Goal: Task Accomplishment & Management: Use online tool/utility

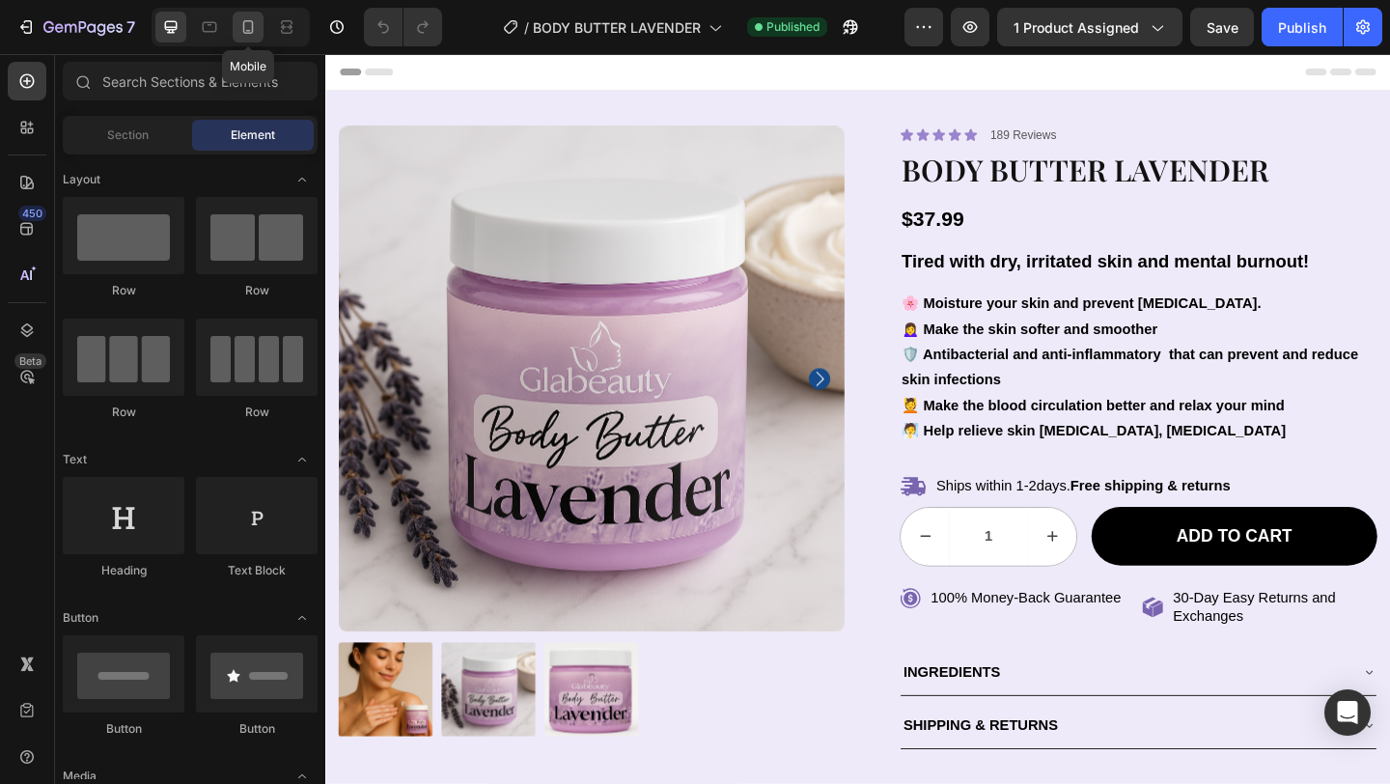
click at [246, 32] on icon at bounding box center [247, 26] width 19 height 19
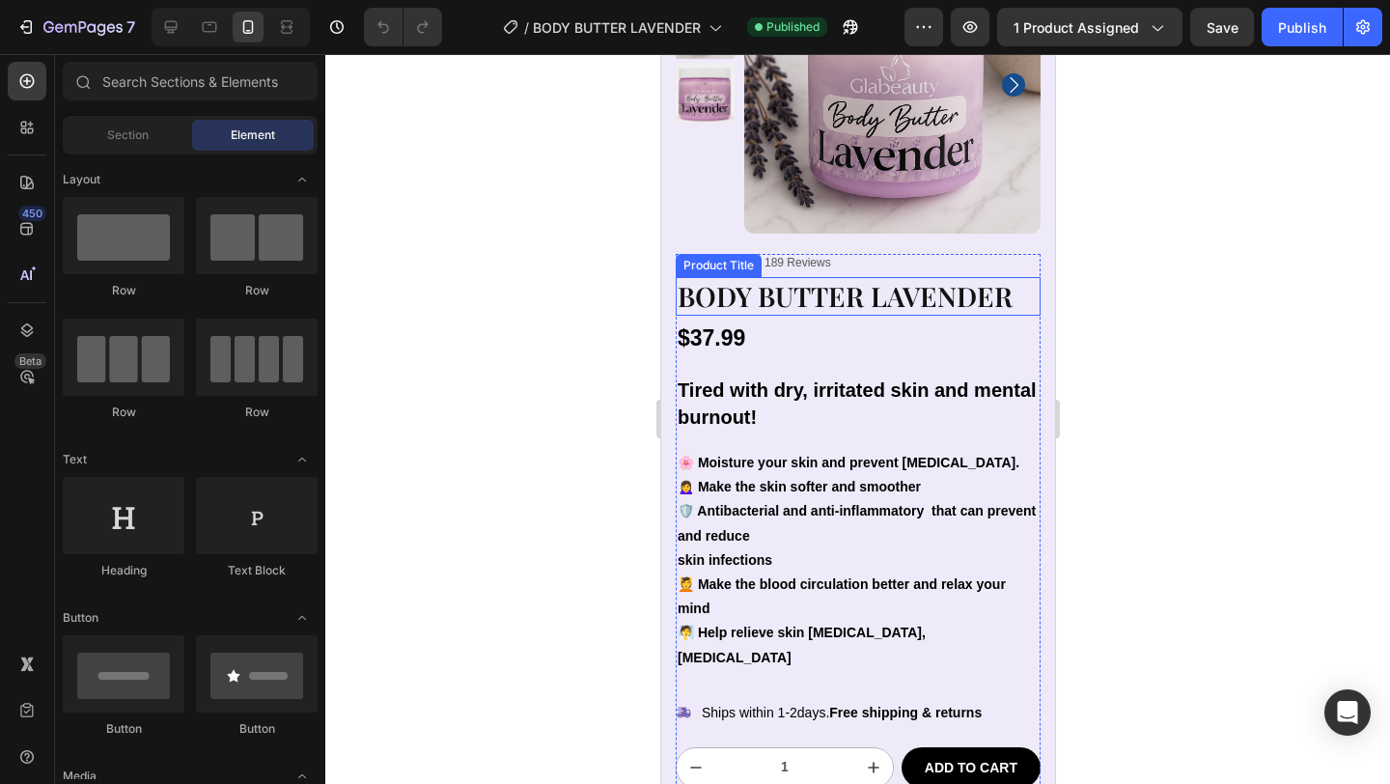
scroll to position [271, 0]
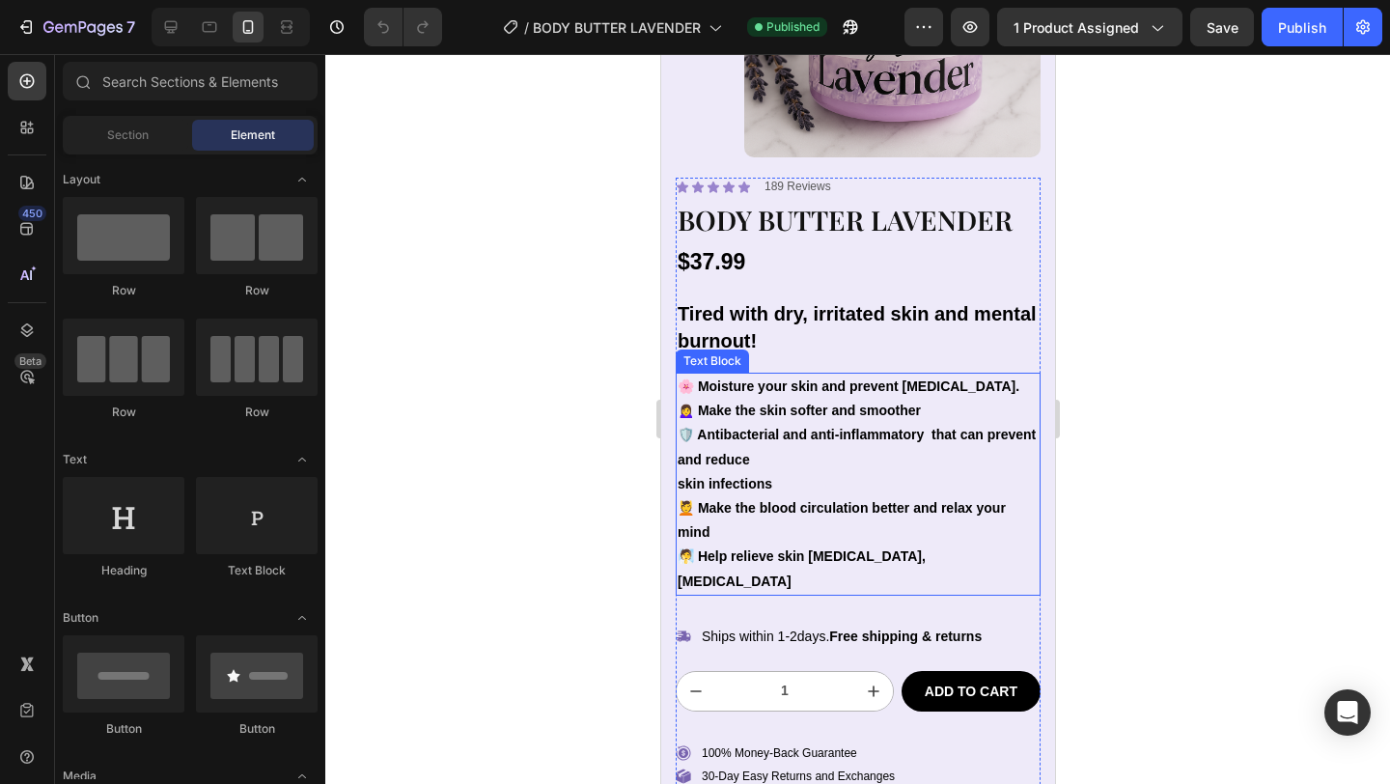
click at [693, 481] on p "skin infections 💆 Make the blood circulation better and relax your mind" at bounding box center [856, 508] width 361 height 73
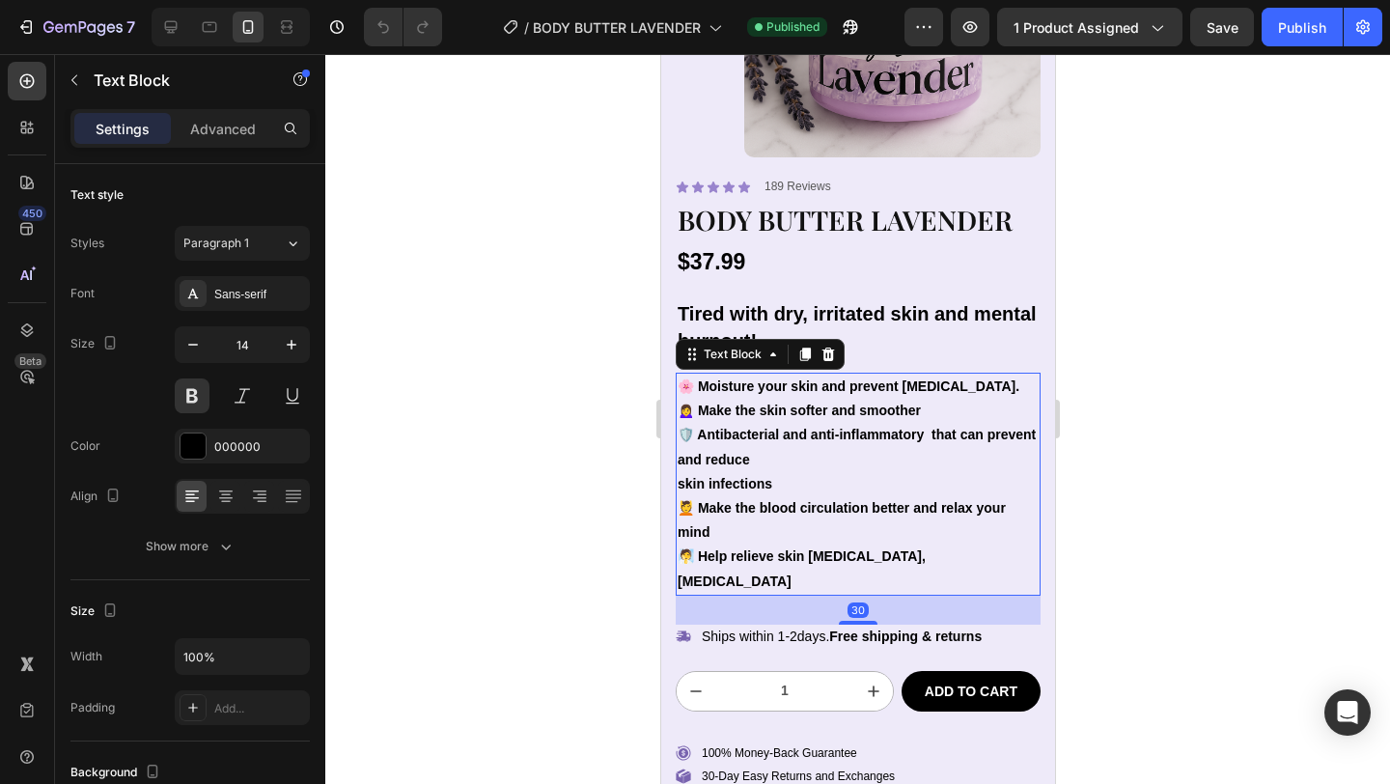
click at [689, 482] on p "skin infections 💆 Make the blood circulation better and relax your mind" at bounding box center [856, 508] width 361 height 73
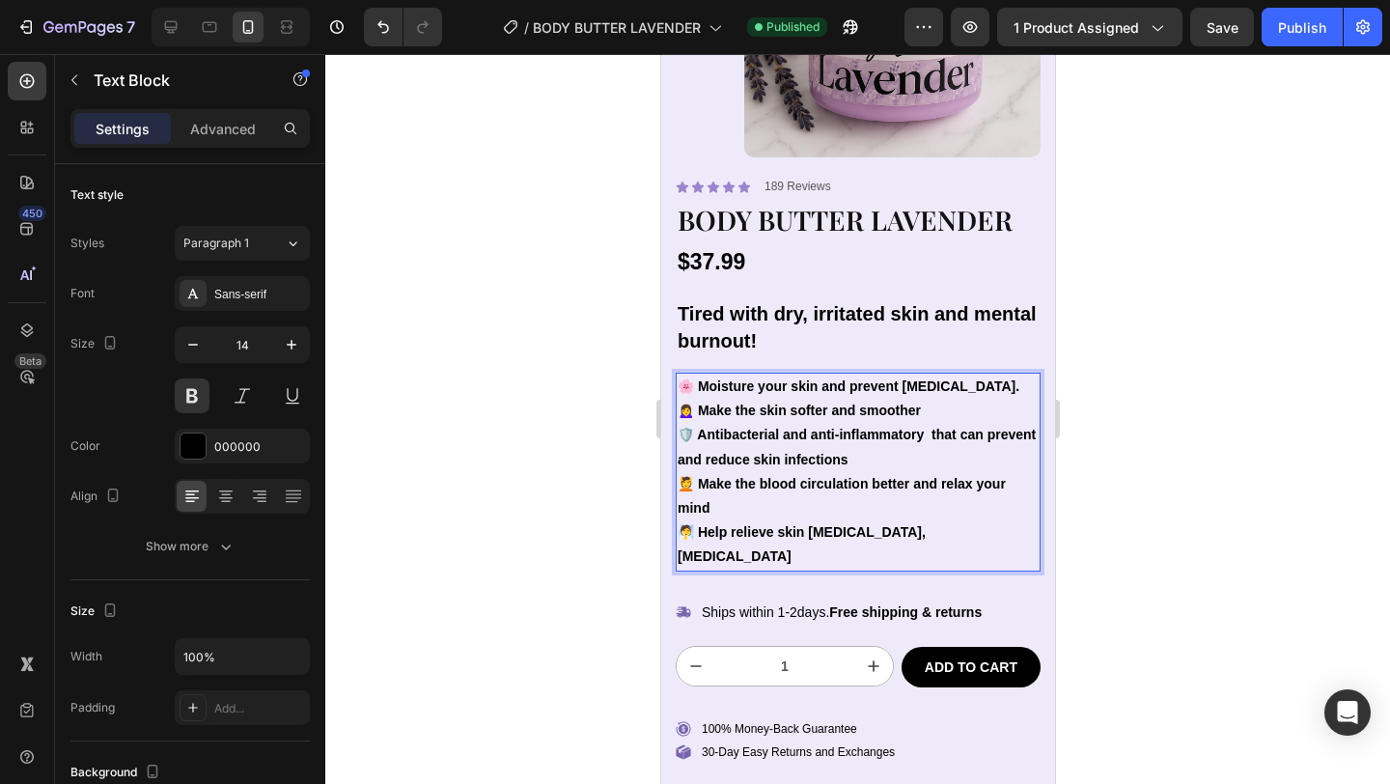
click at [680, 457] on p "🌸 Moisture your skin and prevent [MEDICAL_DATA]. 🙍‍♀️ Make the skin softer and …" at bounding box center [856, 447] width 361 height 146
click at [683, 507] on p "and reduce skin infections 💆 Make the blood circulation better and relax your m…" at bounding box center [856, 484] width 361 height 73
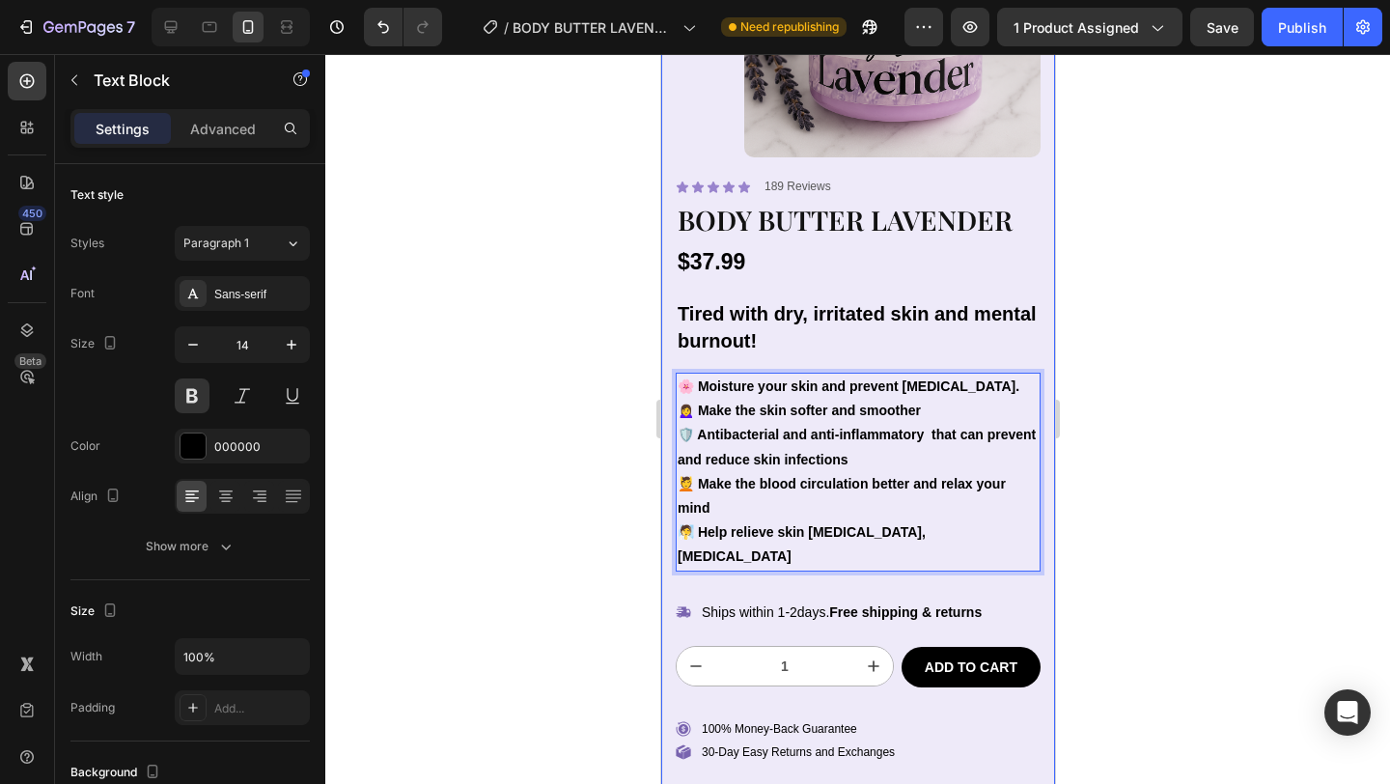
click at [596, 509] on div at bounding box center [857, 419] width 1064 height 730
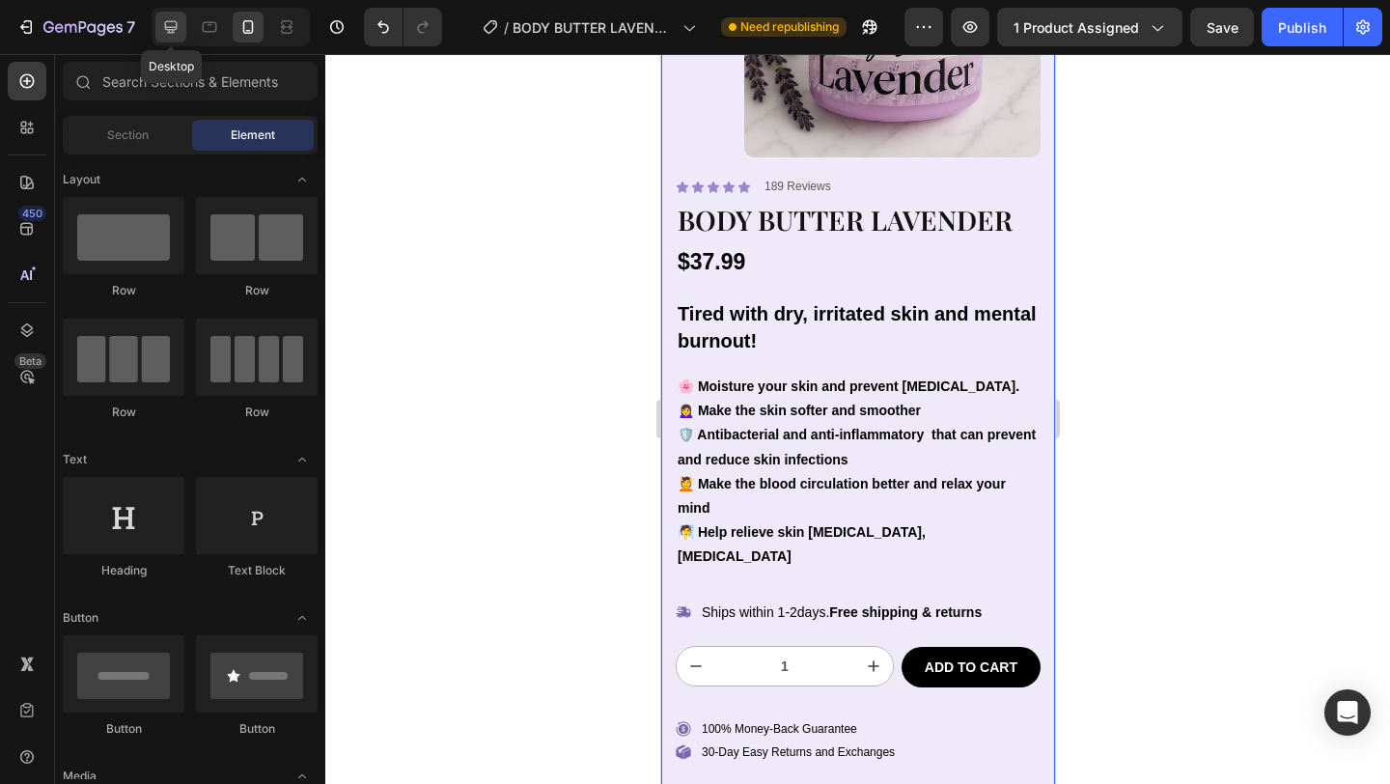
click at [173, 18] on icon at bounding box center [170, 26] width 19 height 19
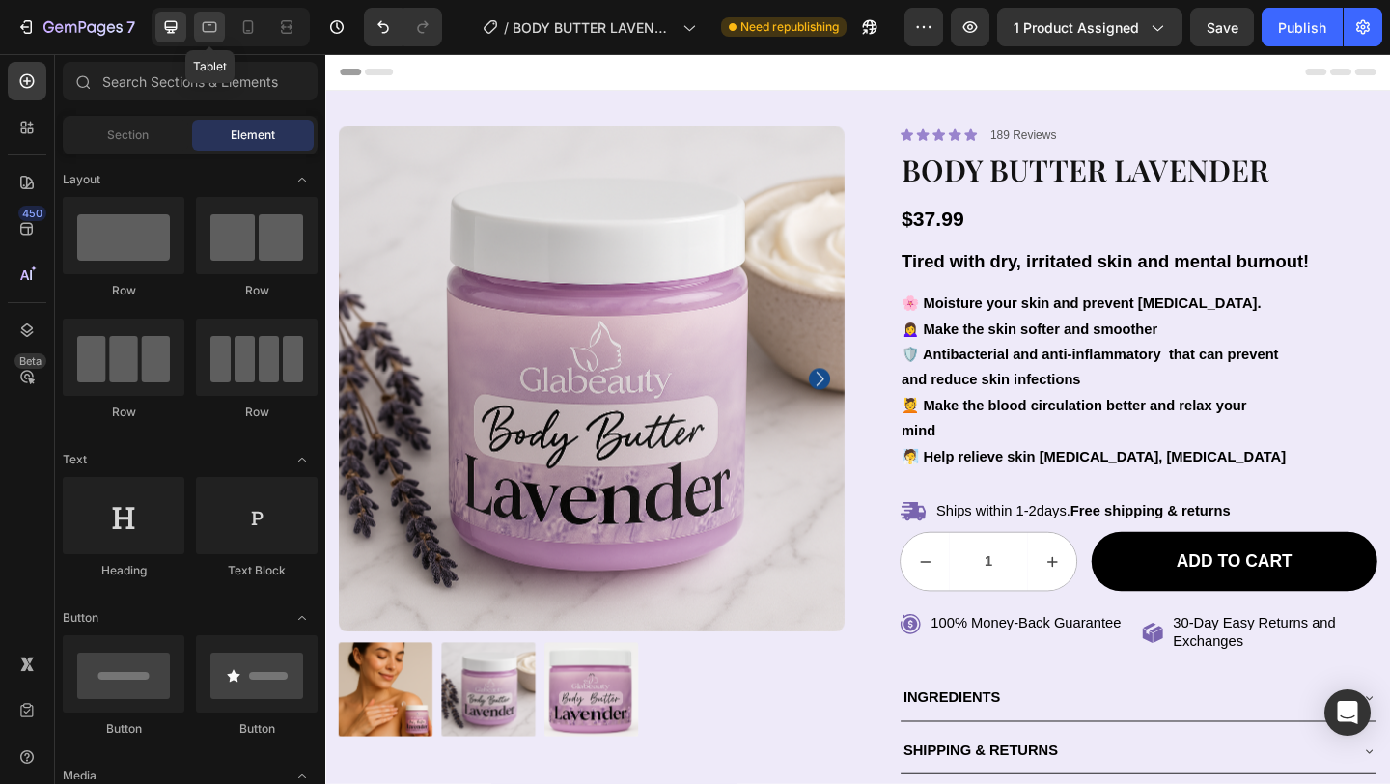
click at [212, 29] on icon at bounding box center [209, 26] width 19 height 19
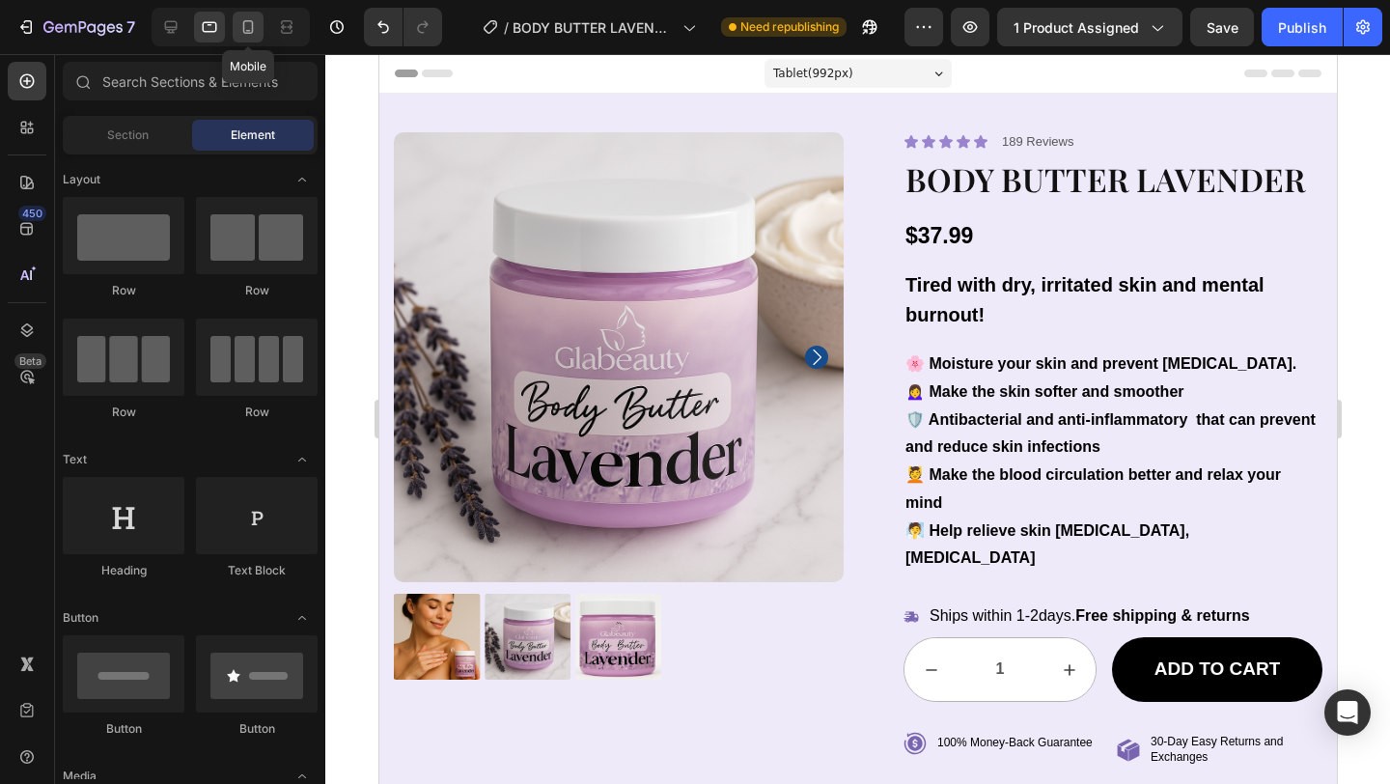
click at [238, 24] on icon at bounding box center [247, 26] width 19 height 19
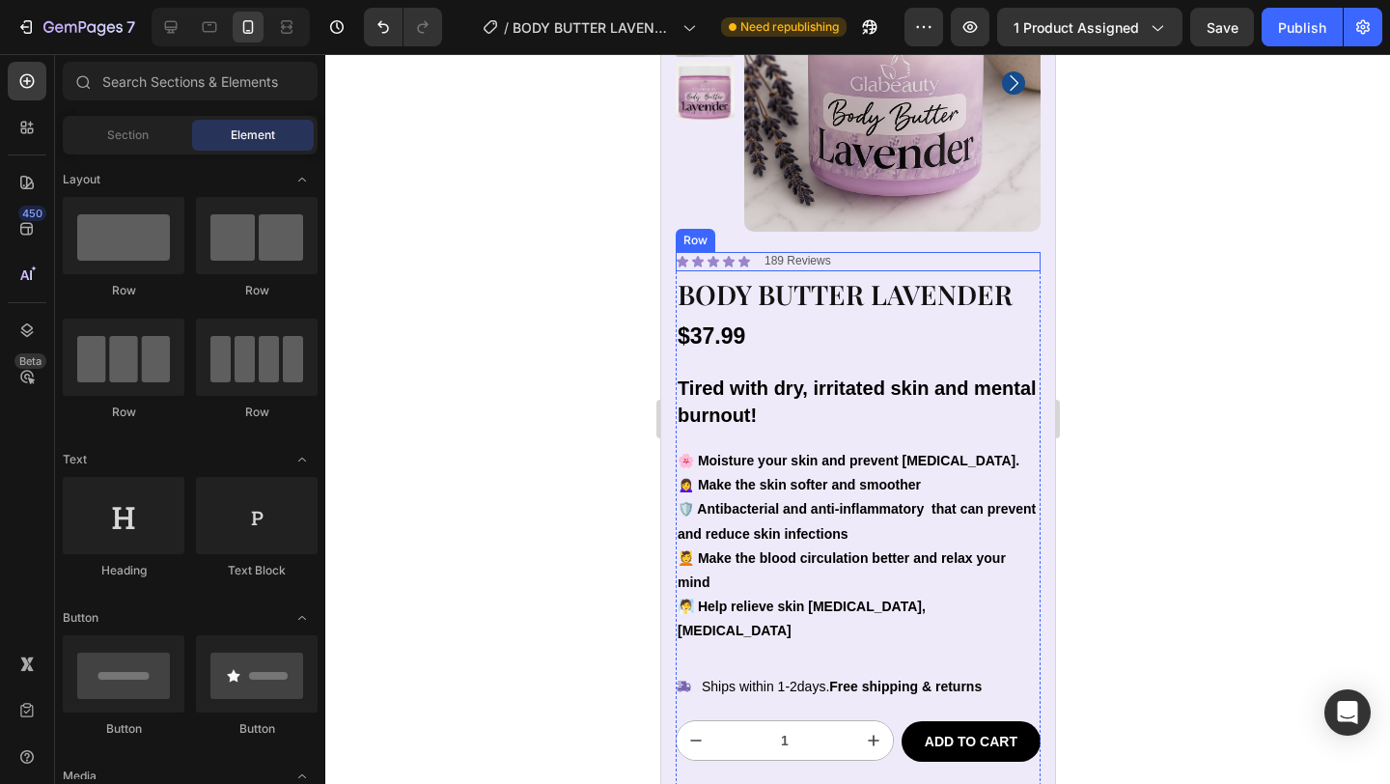
scroll to position [514, 0]
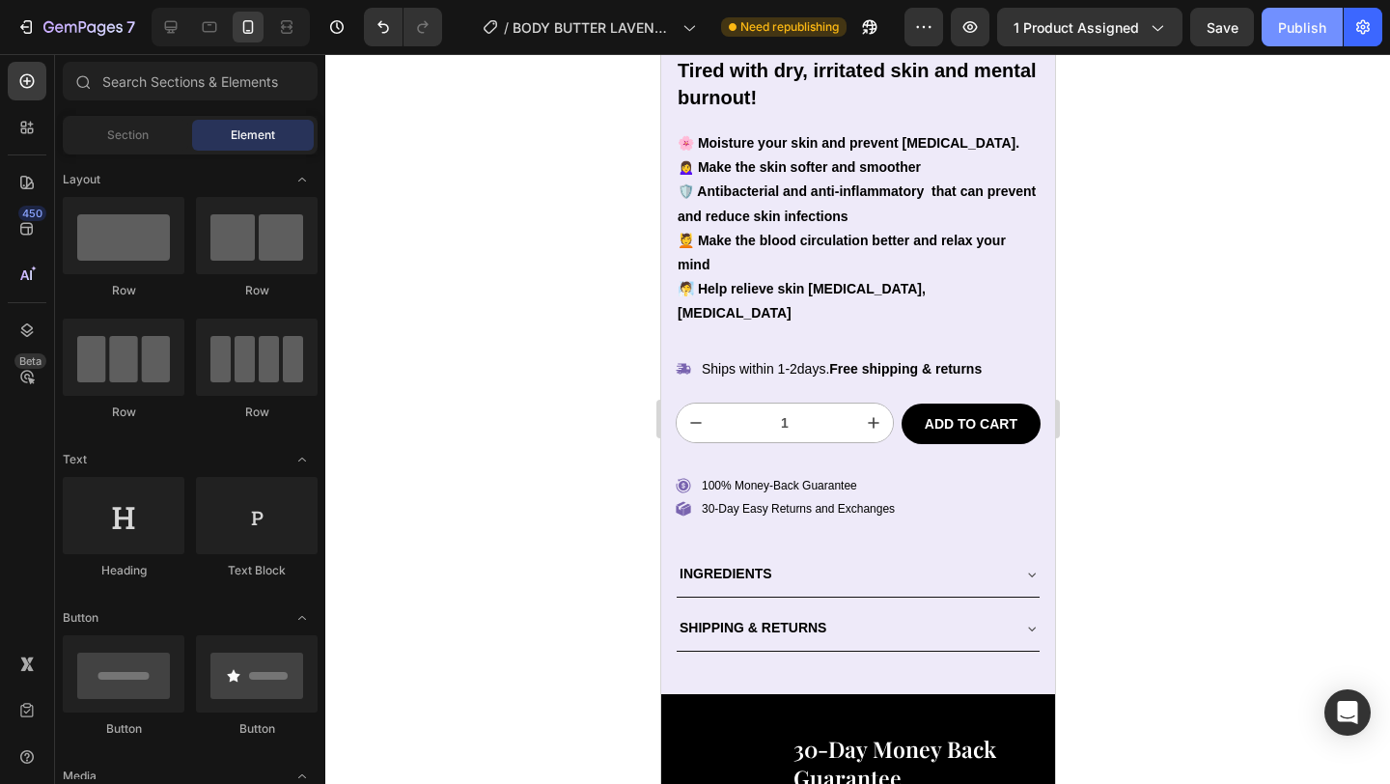
click at [1303, 26] on div "Publish" at bounding box center [1302, 27] width 48 height 20
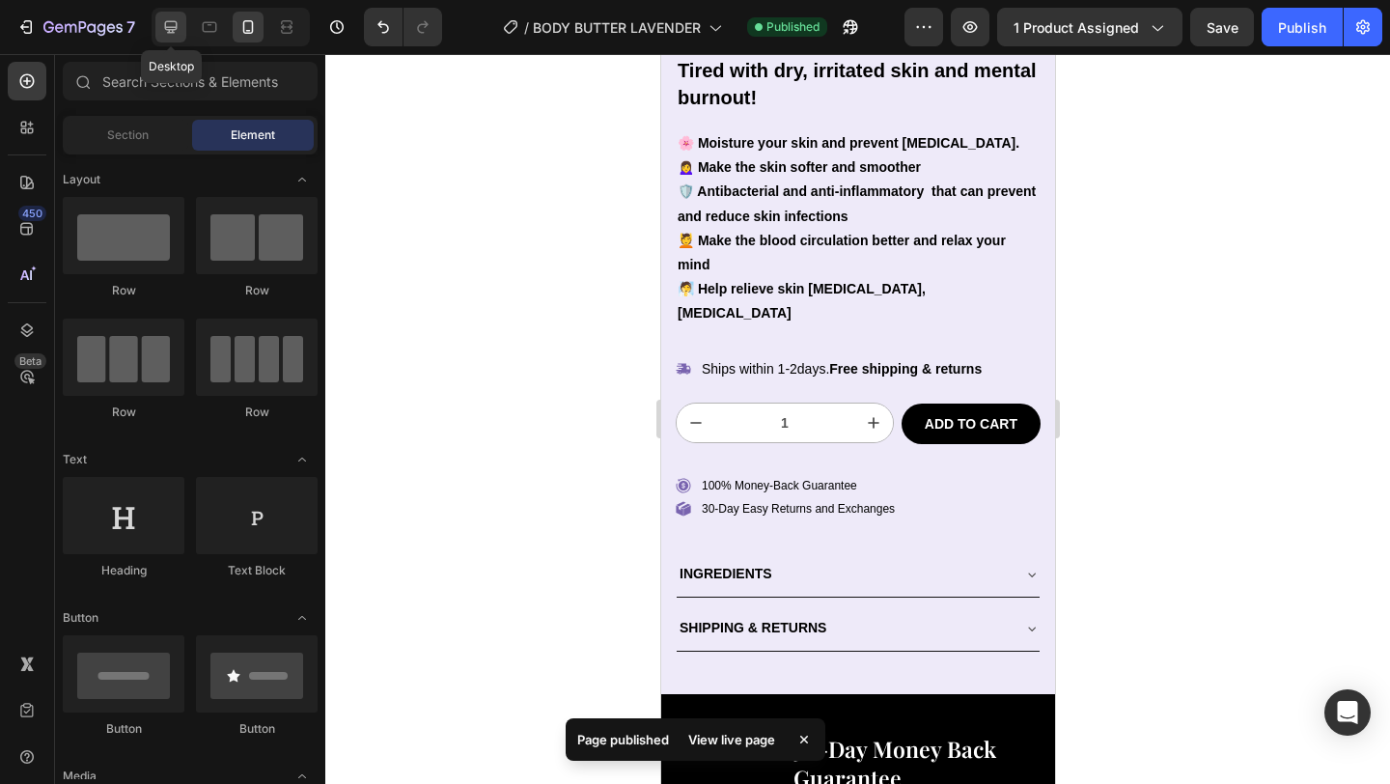
click at [161, 29] on icon at bounding box center [170, 26] width 19 height 19
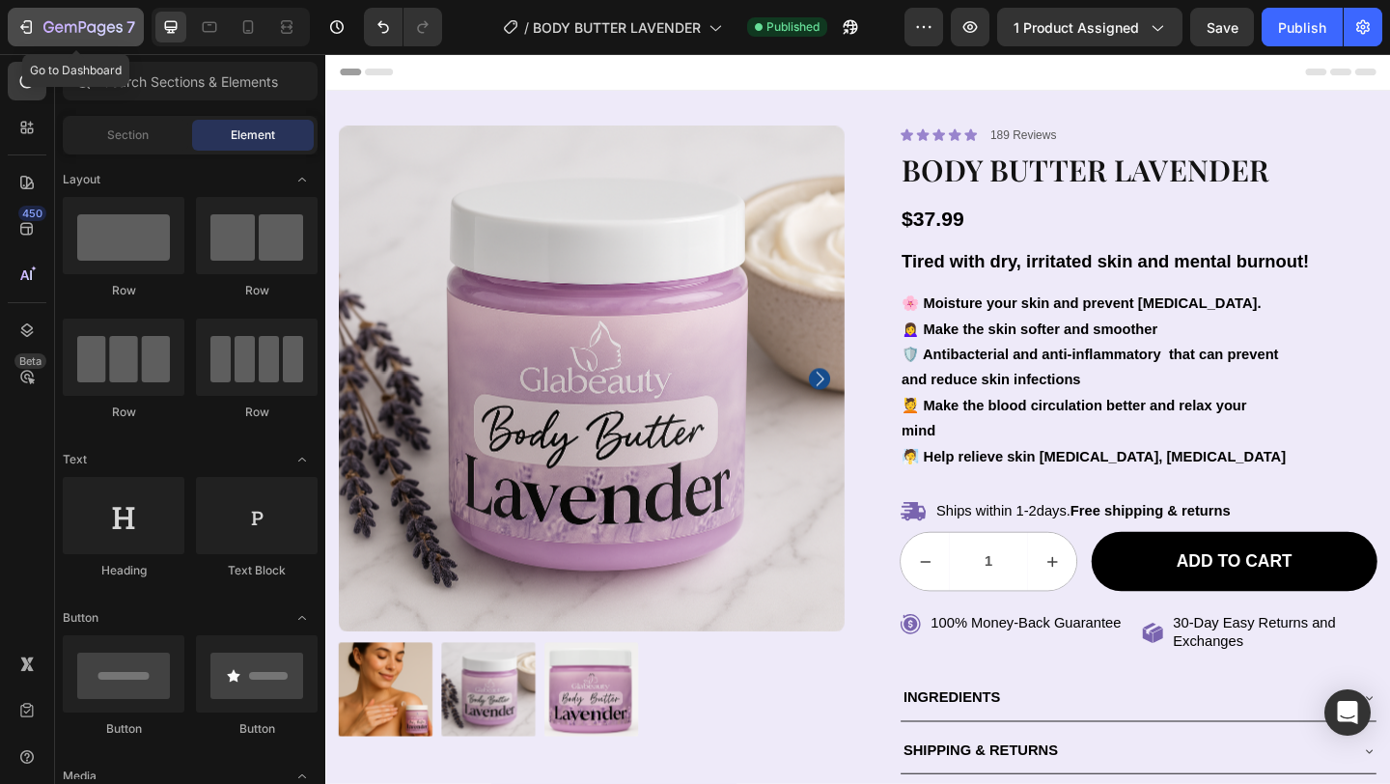
click at [23, 40] on button "7" at bounding box center [76, 27] width 136 height 39
